Goal: Check status: Check status

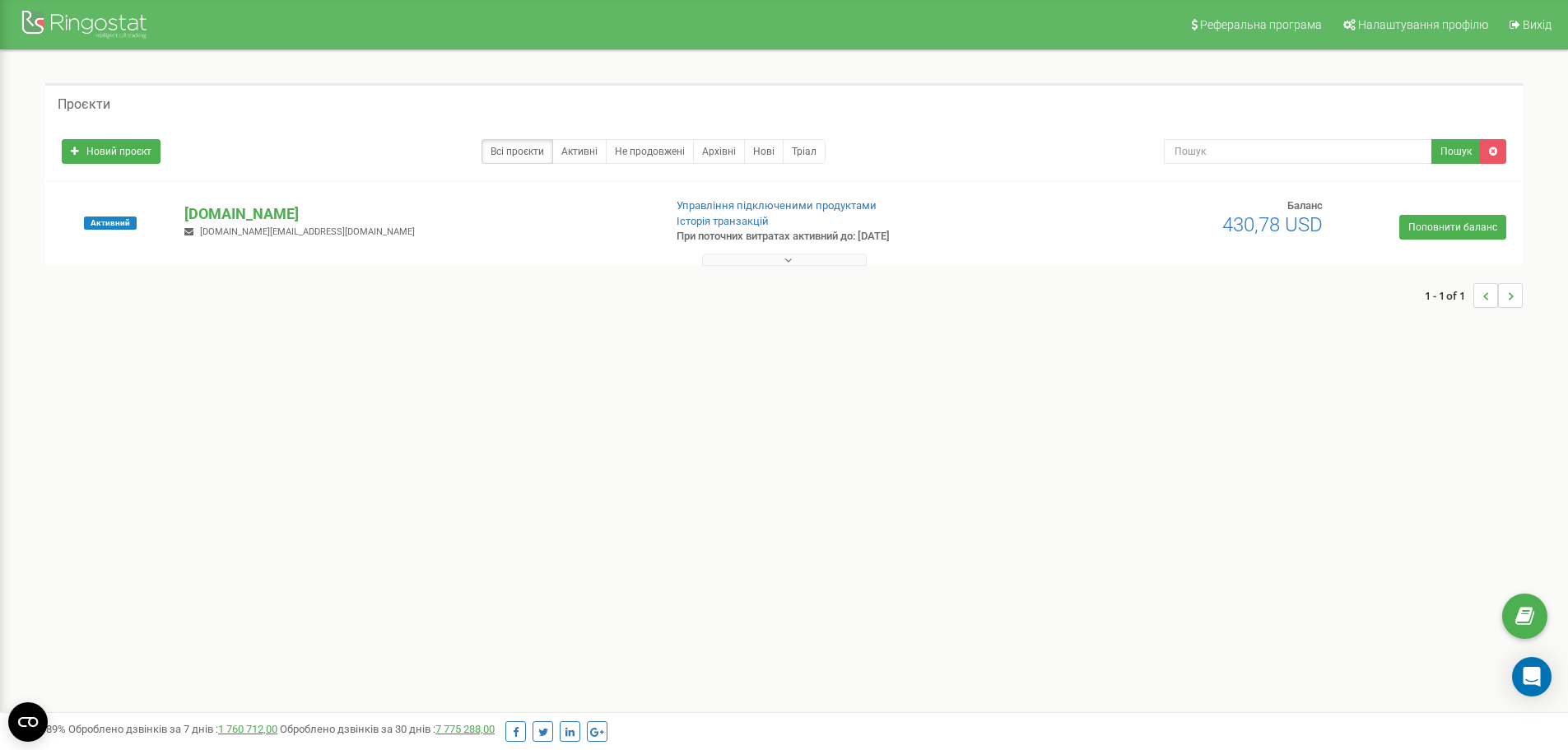
click at [813, 259] on button at bounding box center [784, 259] width 165 height 12
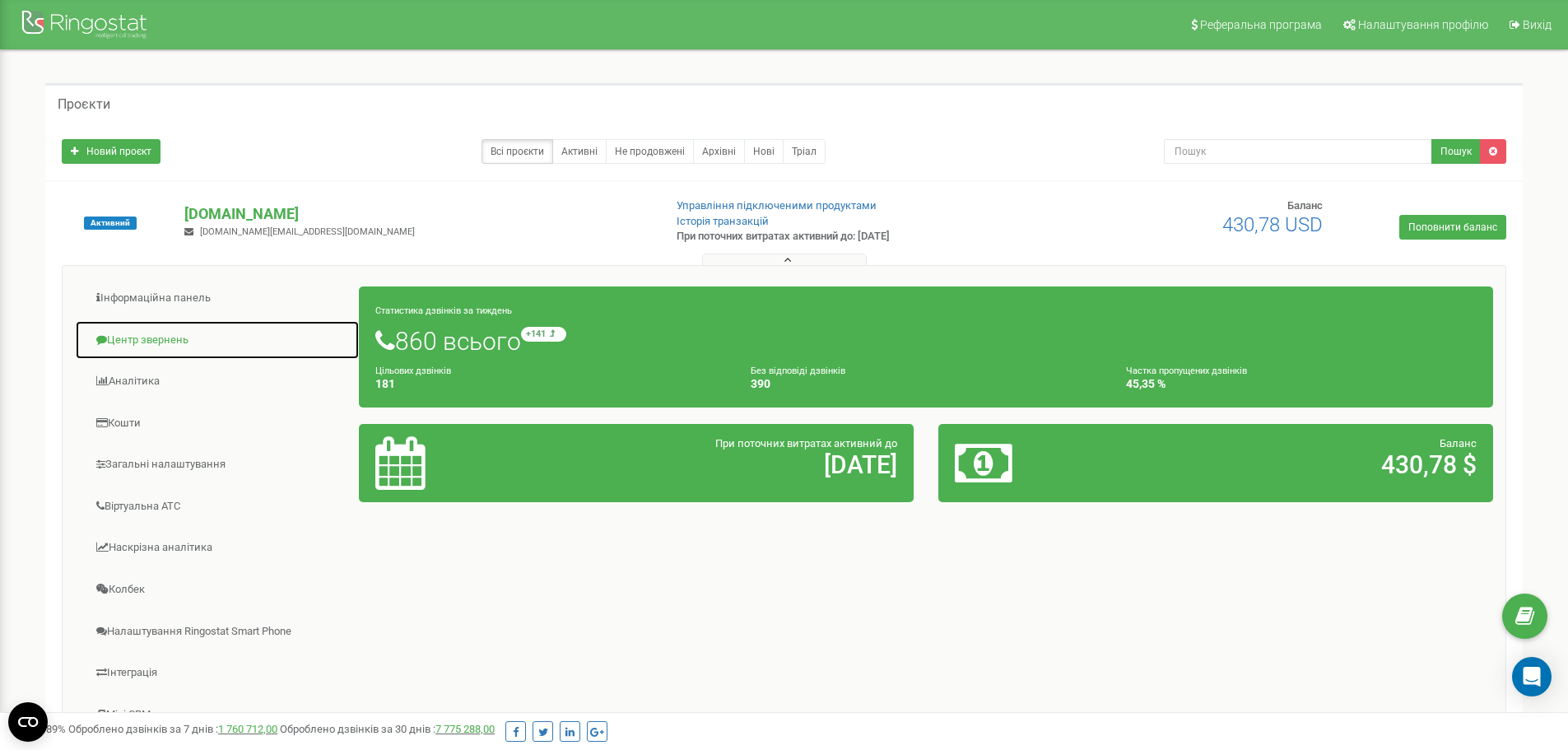
click at [141, 333] on link "Центр звернень" at bounding box center [216, 341] width 285 height 41
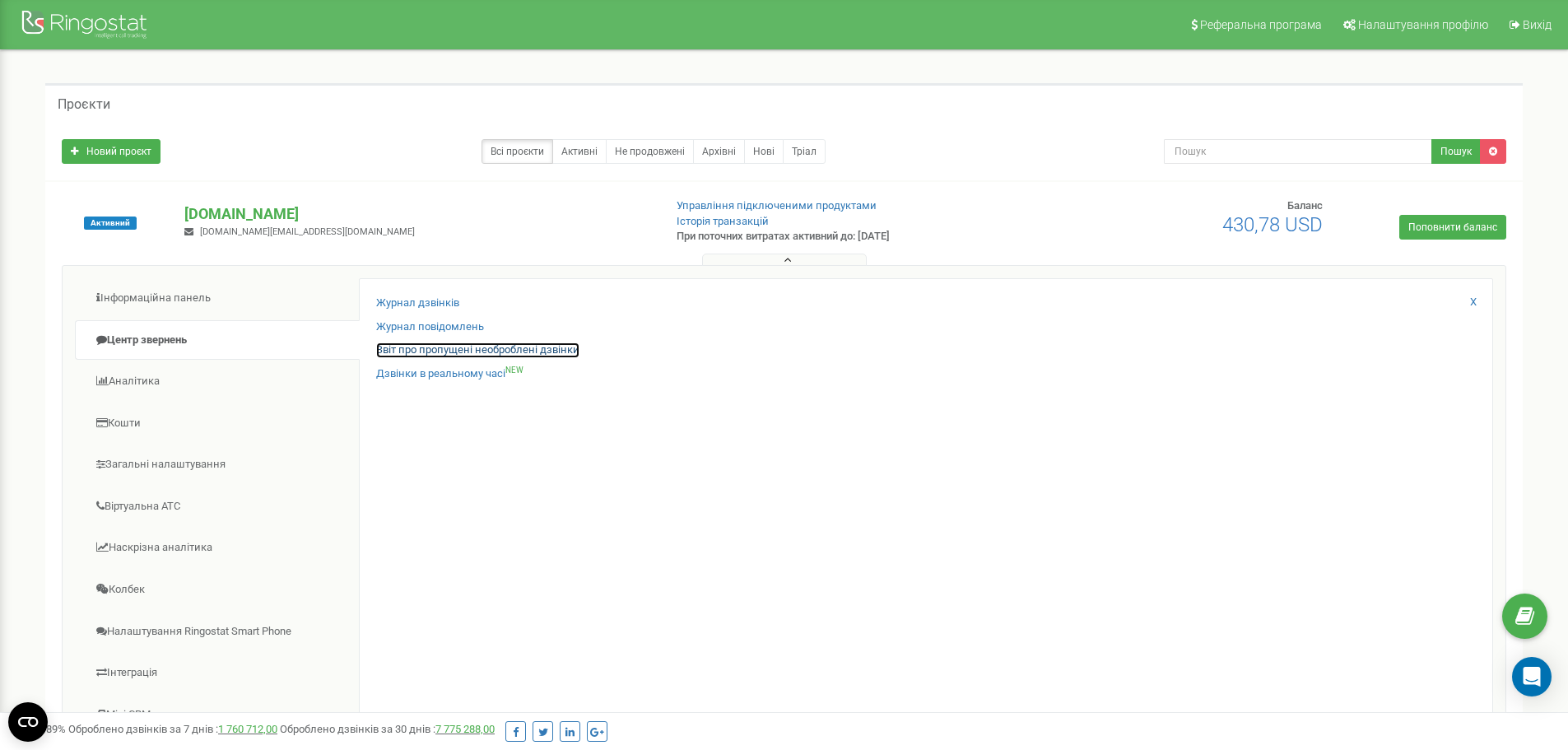
click at [422, 347] on link "Звіт про пропущені необроблені дзвінки" at bounding box center [477, 350] width 204 height 16
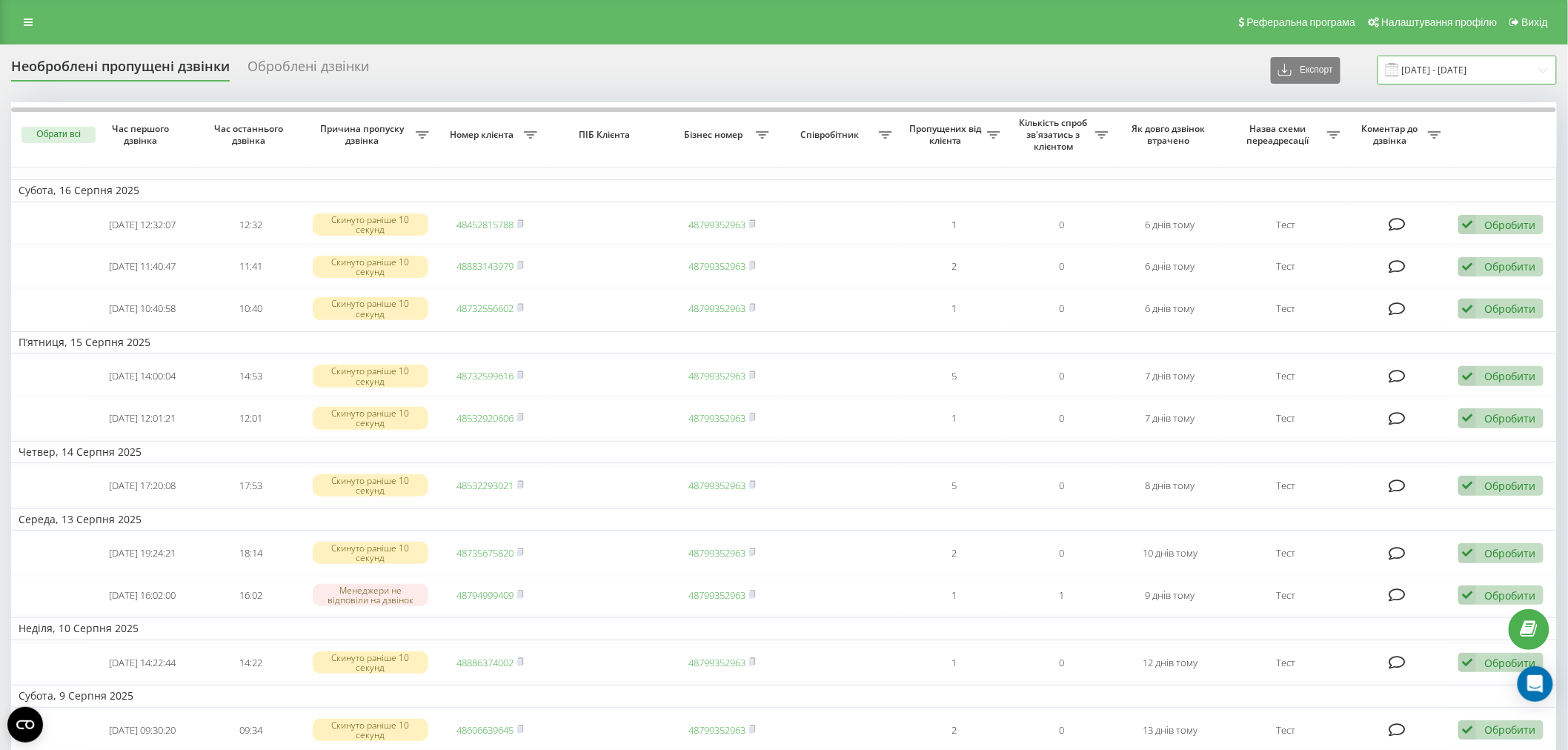
click at [1534, 74] on input "[DATE] - [DATE]" at bounding box center [1467, 70] width 179 height 29
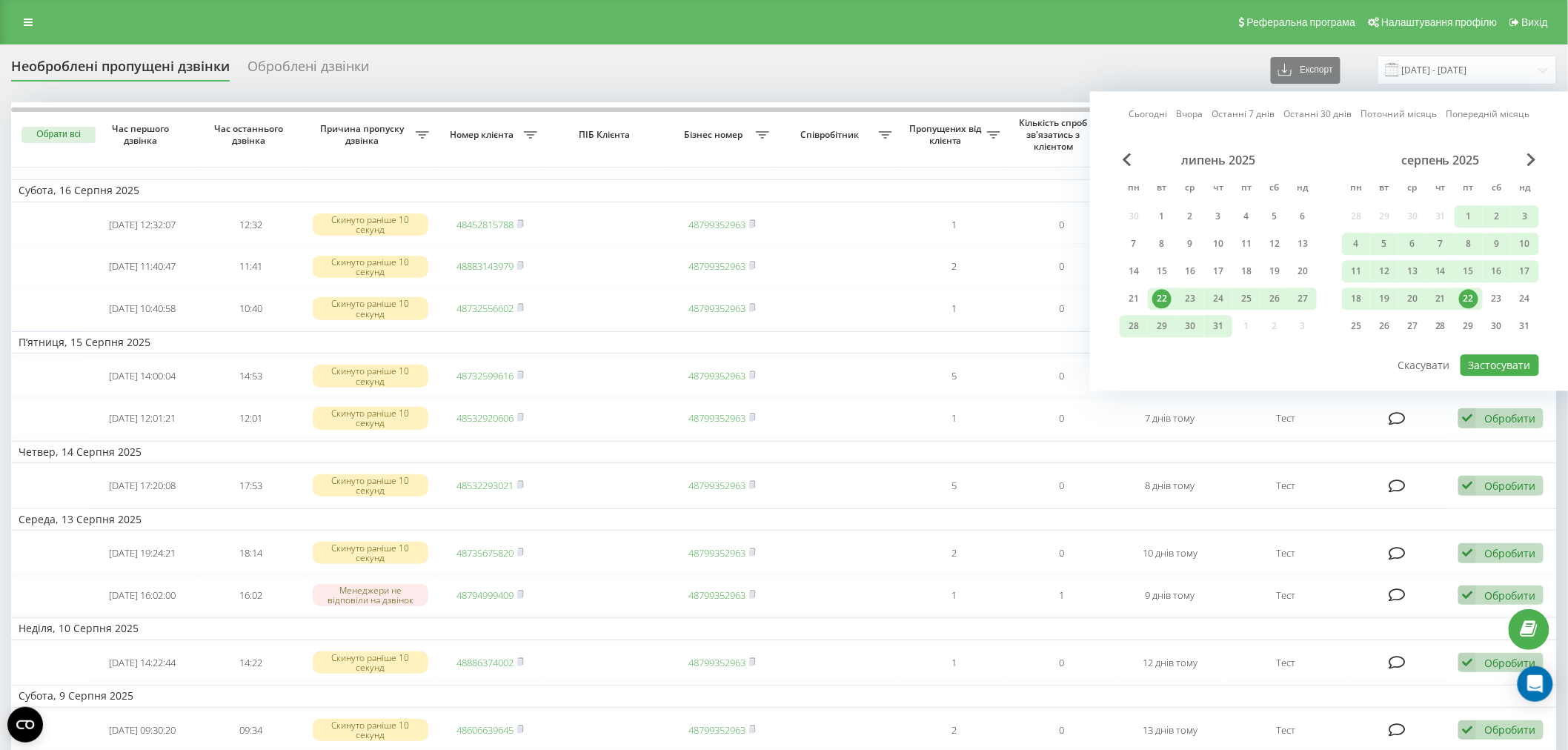
click at [1467, 306] on div "22" at bounding box center [1468, 298] width 19 height 19
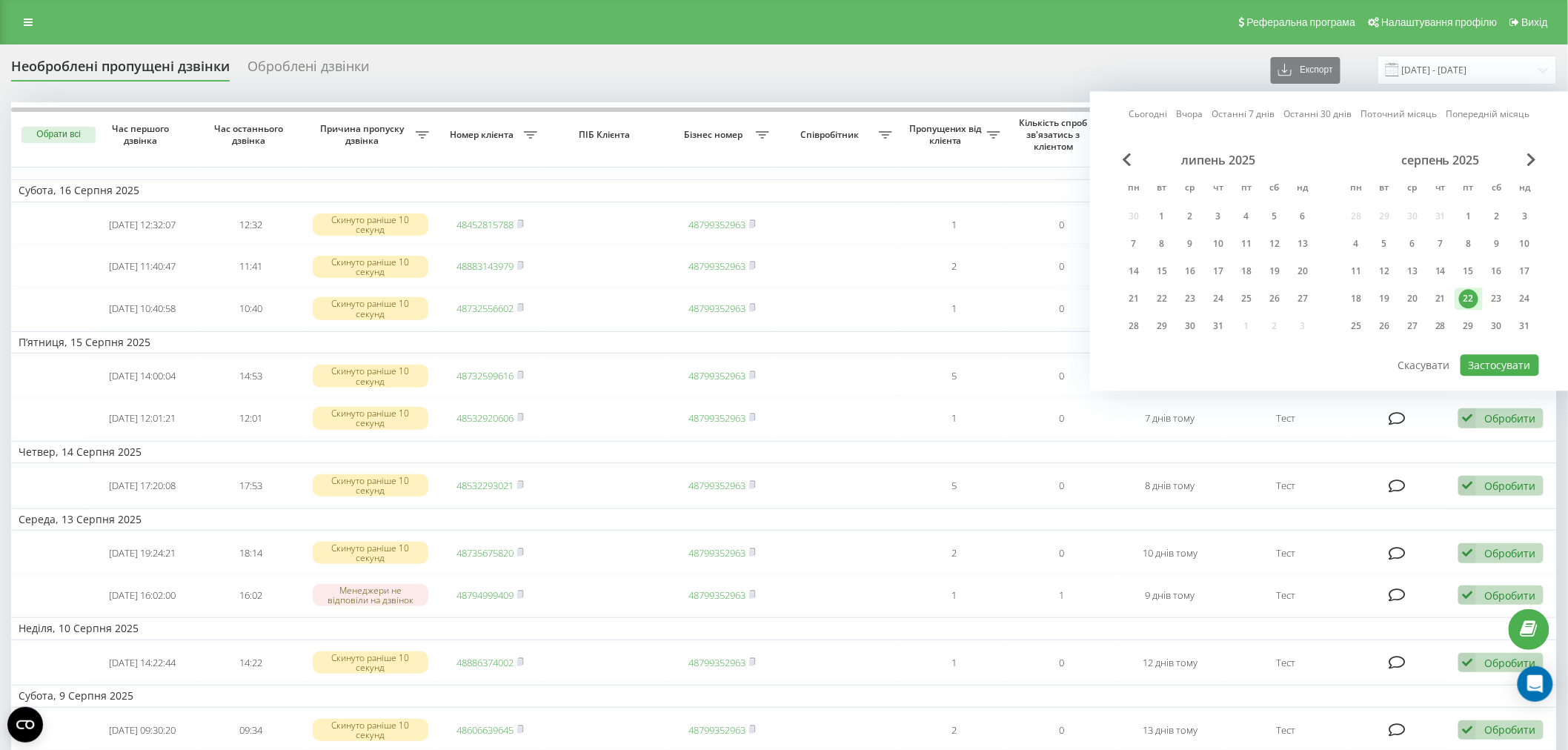
click at [1467, 306] on div "22" at bounding box center [1468, 298] width 19 height 19
click at [1512, 368] on button "Застосувати" at bounding box center [1499, 365] width 79 height 22
type input "[DATE] - [DATE]"
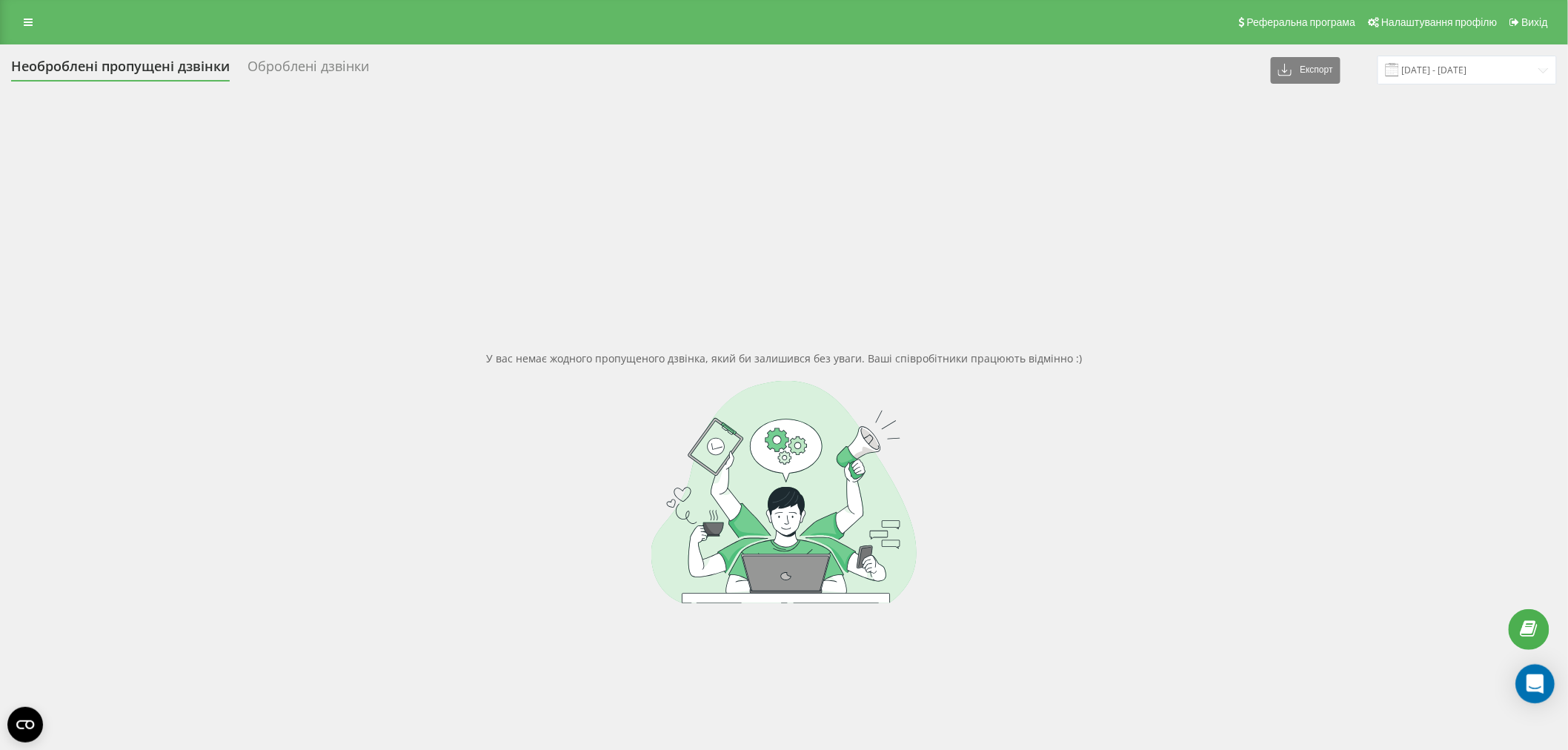
click at [1535, 678] on icon "Open Intercom Messenger" at bounding box center [1535, 684] width 17 height 19
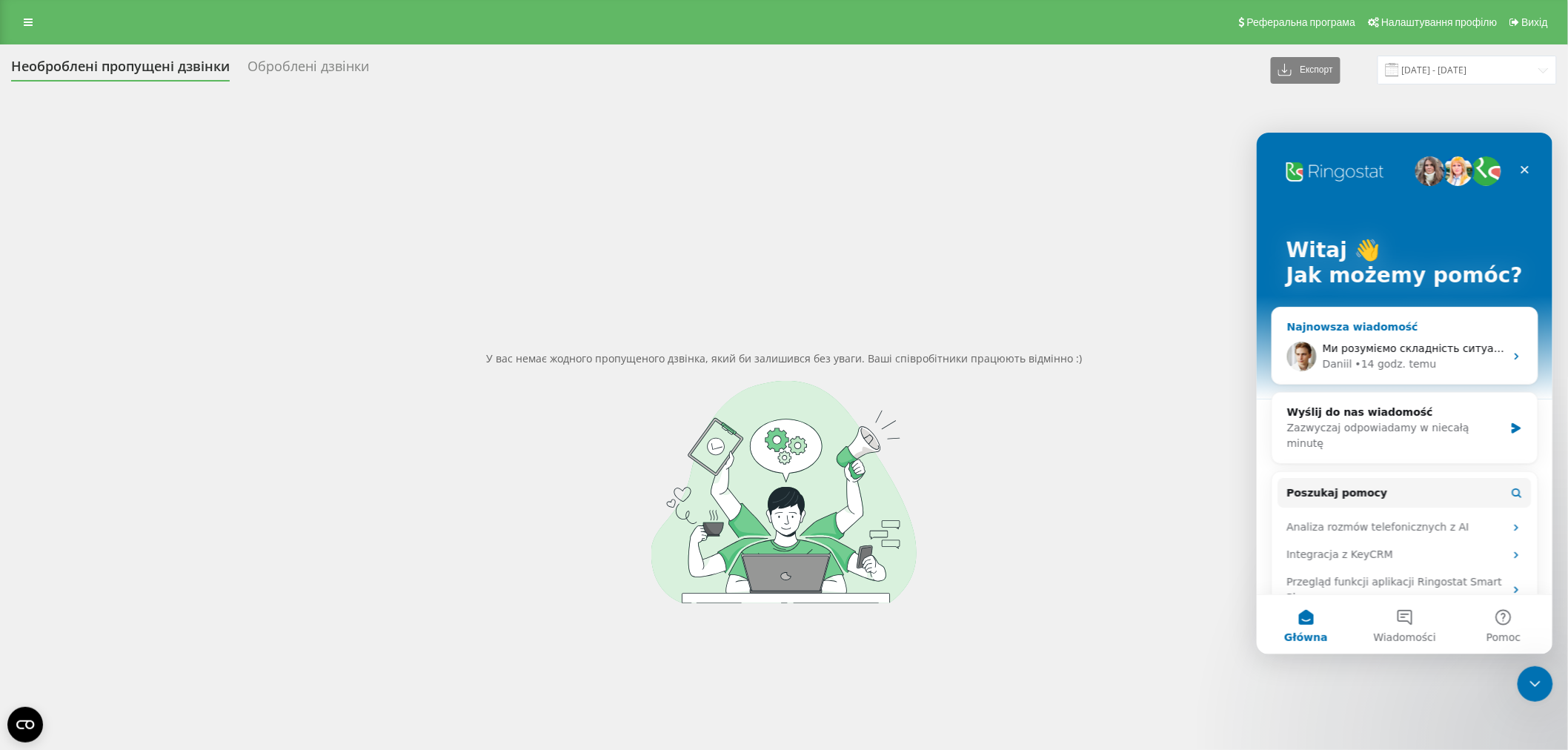
click at [1324, 333] on div "Ми розуміємо складність ситуації, але нажаль проблема знаходиться на стороні оп…" at bounding box center [1404, 356] width 265 height 55
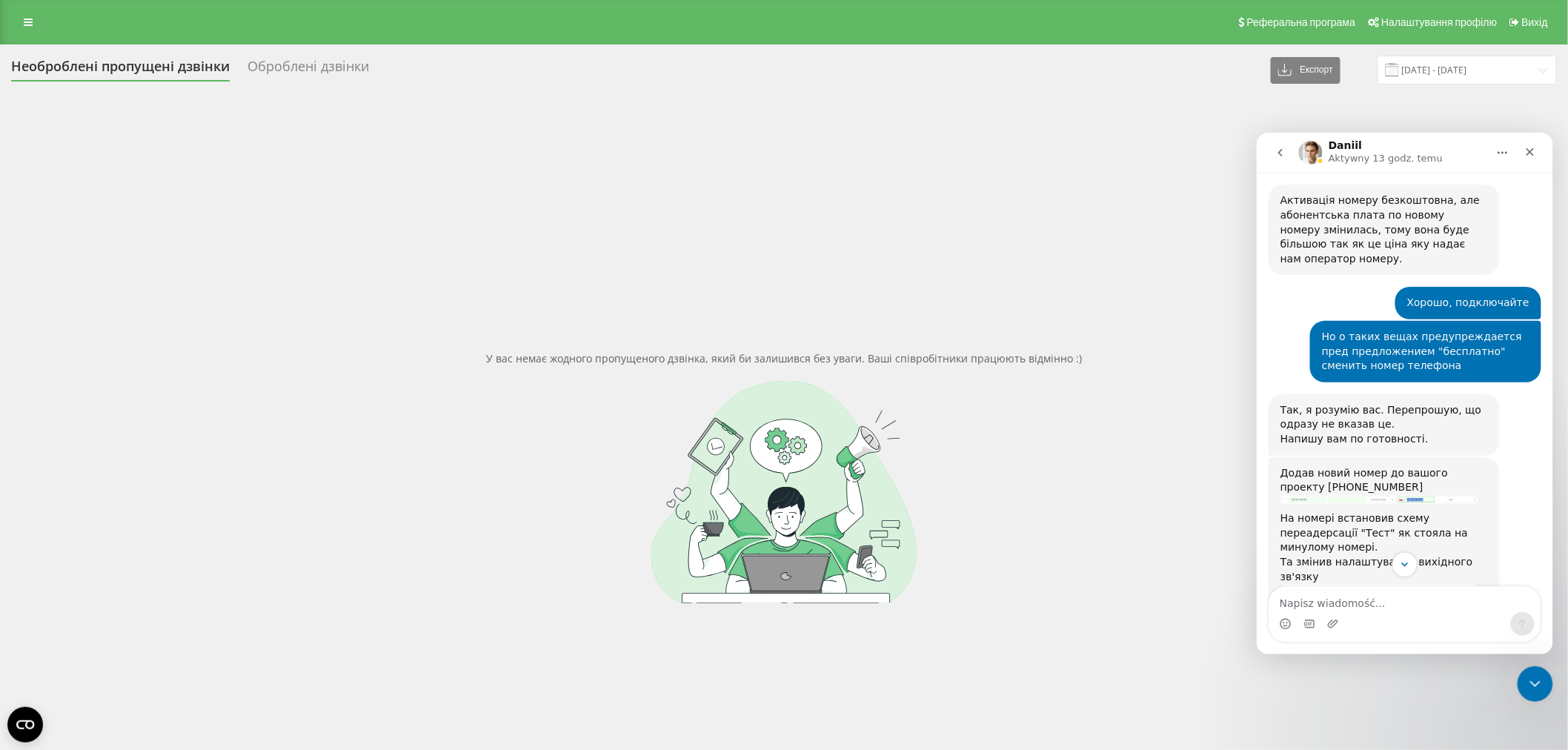
scroll to position [2499, 0]
drag, startPoint x: 1376, startPoint y: 296, endPoint x: 1269, endPoint y: 309, distance: 107.8
click at [1269, 457] on div "Додав новий номер до вашого проекту [PHONE_NUMBER] На номері встановив схему пе…" at bounding box center [1383, 613] width 231 height 312
drag, startPoint x: 506, startPoint y: 458, endPoint x: 758, endPoint y: 671, distance: 330.0
click at [504, 458] on div at bounding box center [784, 492] width 1546 height 222
